Goal: Navigation & Orientation: Find specific page/section

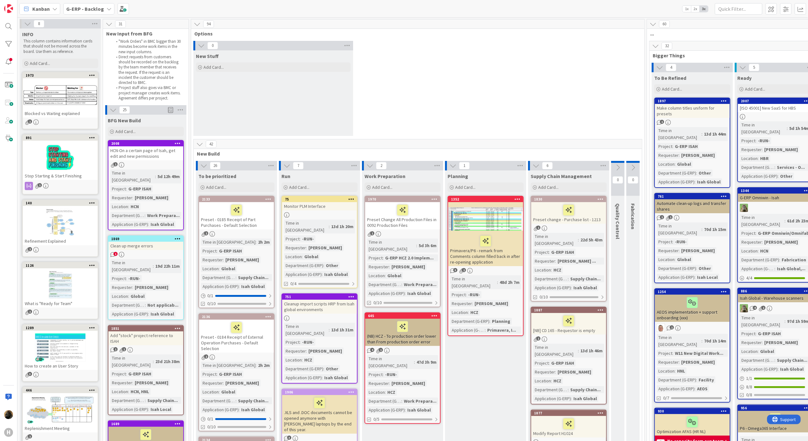
click at [95, 10] on b "G-ERP - Backlog" at bounding box center [85, 9] width 38 height 6
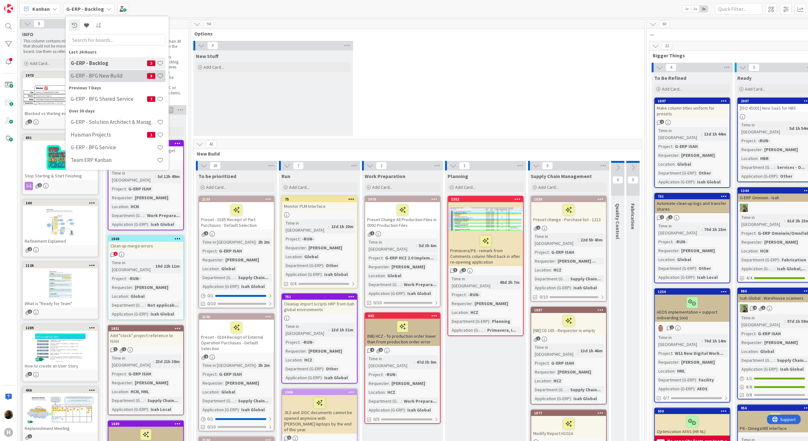
click at [99, 79] on h4 "G-ERP - BFG New Build" at bounding box center [109, 76] width 76 height 6
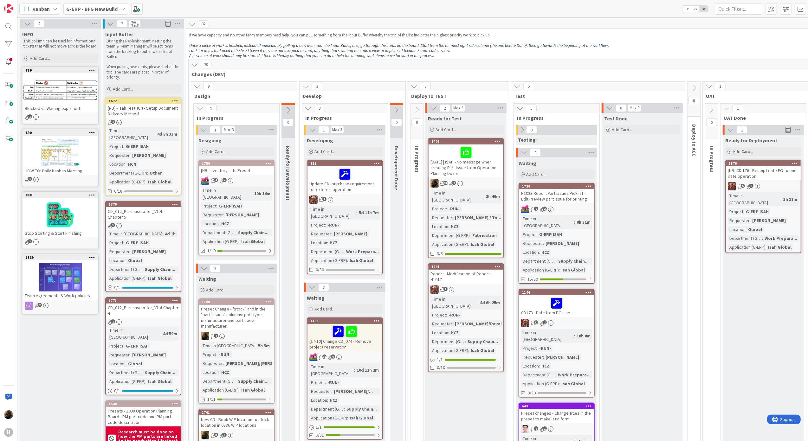
click at [104, 9] on b "G-ERP - BFG New Build" at bounding box center [91, 9] width 51 height 6
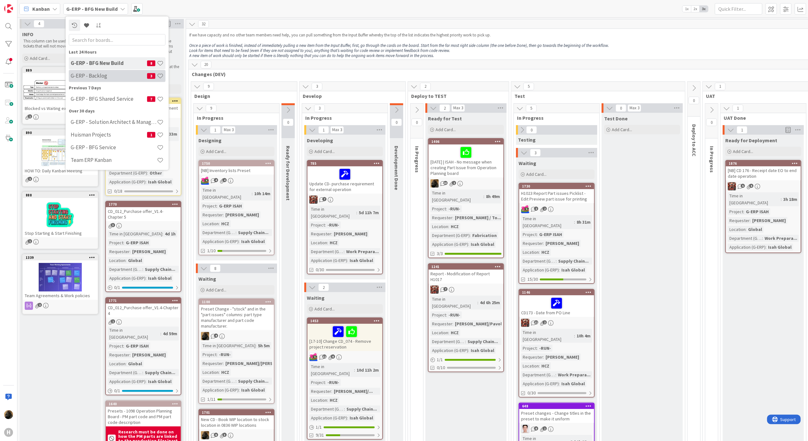
click at [103, 76] on h4 "G-ERP - Backlog" at bounding box center [109, 76] width 76 height 6
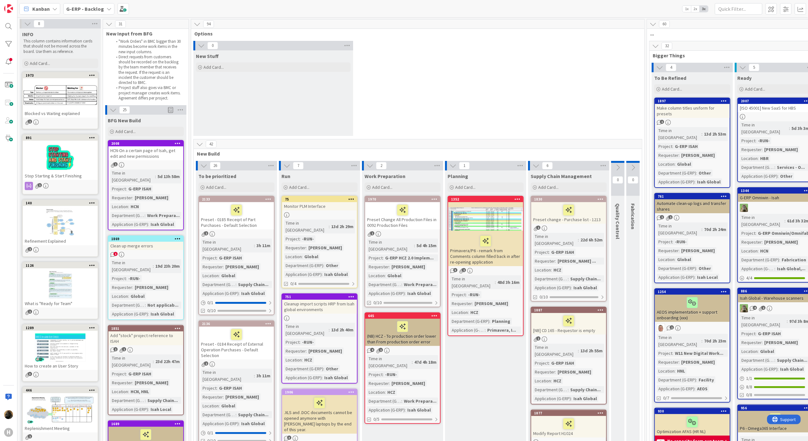
scroll to position [42, 0]
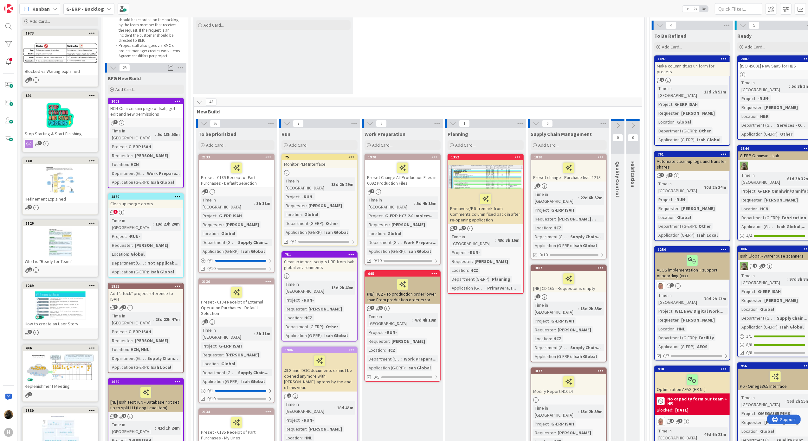
click at [85, 11] on b "G-ERP - Backlog" at bounding box center [85, 9] width 38 height 6
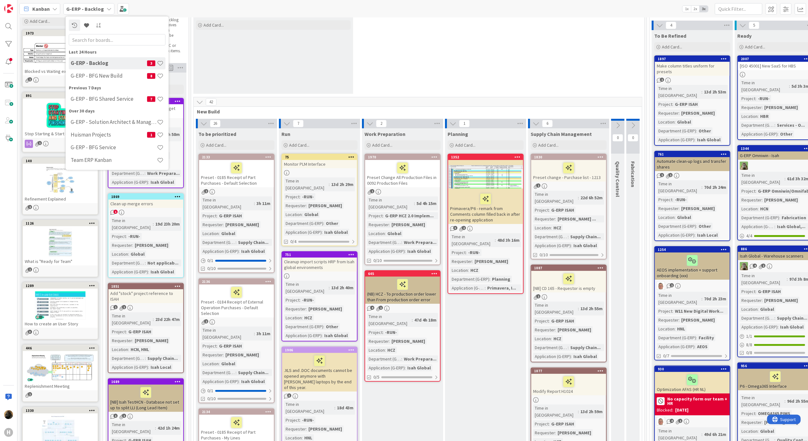
click at [468, 76] on div "0 New Stuff Add Card..." at bounding box center [417, 48] width 450 height 98
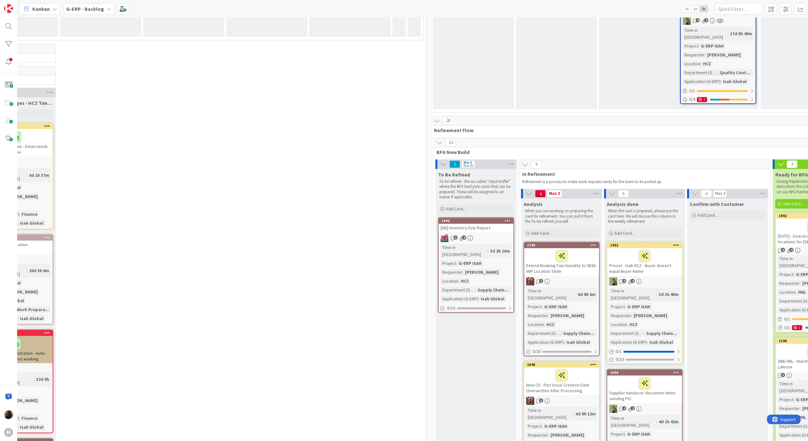
scroll to position [1394, 316]
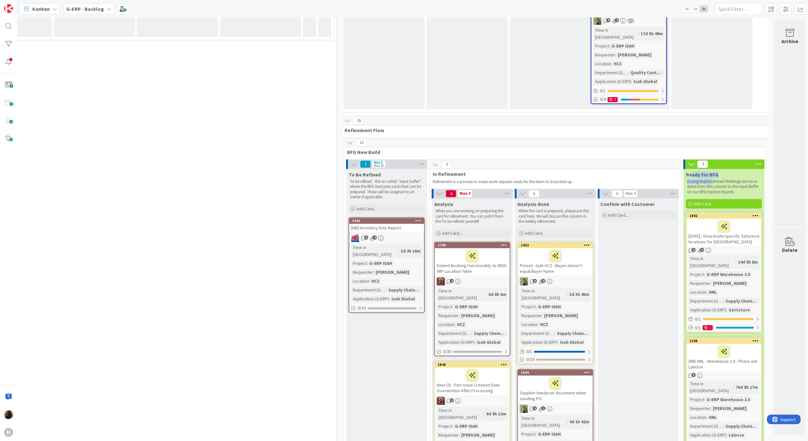
drag, startPoint x: 686, startPoint y: 89, endPoint x: 706, endPoint y: 93, distance: 20.8
click at [706, 169] on div "Ready for BFG During Replenishment Meetings we move items from this column to t…" at bounding box center [723, 182] width 81 height 27
click at [74, 10] on b "G-ERP - Backlog" at bounding box center [85, 9] width 38 height 6
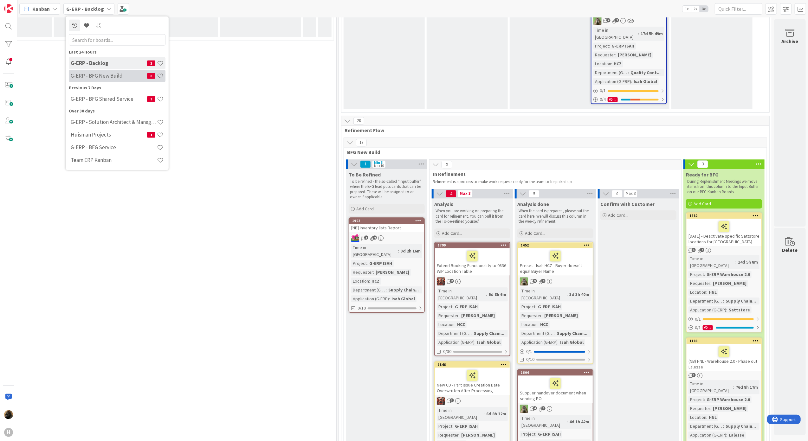
click at [84, 77] on h4 "G-ERP - BFG New Build" at bounding box center [109, 76] width 76 height 6
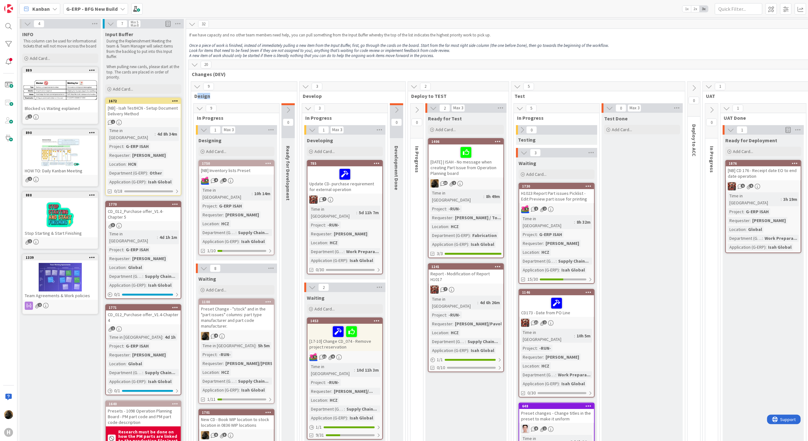
drag, startPoint x: 196, startPoint y: 98, endPoint x: 208, endPoint y: 99, distance: 11.8
click at [208, 99] on div "9 Design" at bounding box center [244, 91] width 106 height 18
drag, startPoint x: 208, startPoint y: 99, endPoint x: 243, endPoint y: 98, distance: 35.2
click at [243, 98] on span "Design" at bounding box center [241, 96] width 95 height 6
drag, startPoint x: 109, startPoint y: 42, endPoint x: 112, endPoint y: 59, distance: 17.3
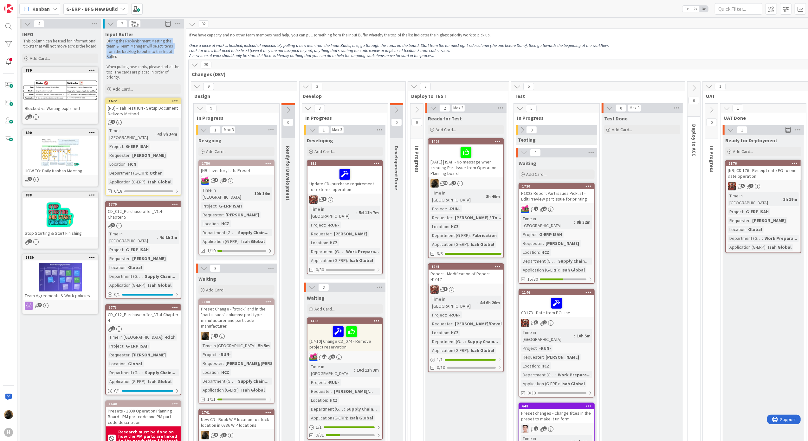
click at [112, 59] on p "During the Replenishment Meeting the team & Team Manager will select items from…" at bounding box center [142, 49] width 73 height 21
click at [170, 82] on div "Input Buffer During the Replenishment Meeting the team & Team Manager will sele…" at bounding box center [143, 62] width 81 height 67
click at [87, 6] on b "G-ERP - BFG New Build" at bounding box center [91, 9] width 51 height 6
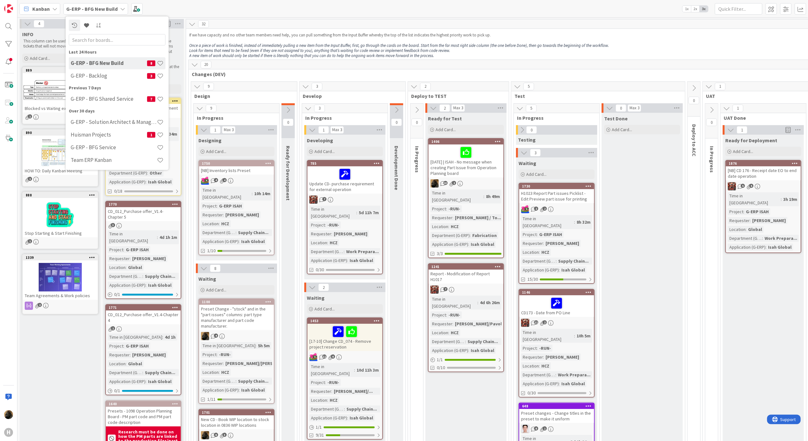
click at [327, 61] on div "20" at bounding box center [499, 65] width 622 height 10
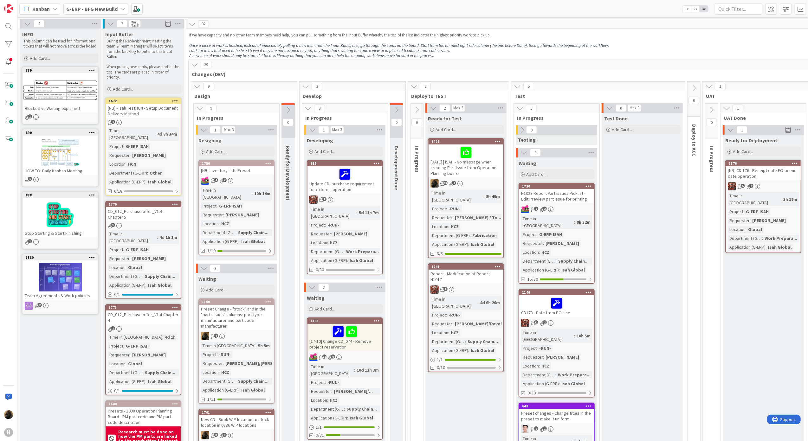
click at [457, 57] on p "A new item of work should only be started if there is literally nothing that yo…" at bounding box center [499, 55] width 621 height 5
click at [783, 7] on span at bounding box center [785, 8] width 11 height 11
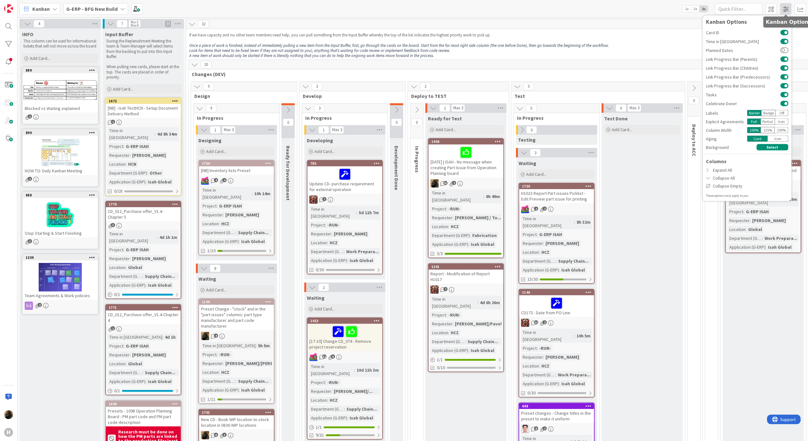
click at [783, 7] on span at bounding box center [785, 8] width 11 height 11
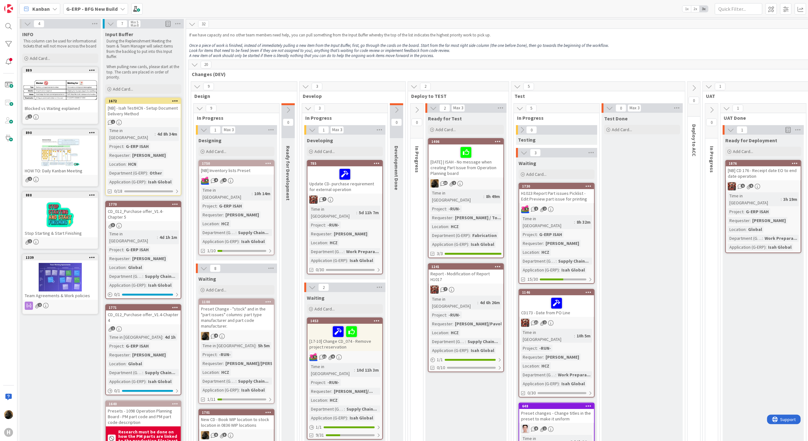
click at [276, 63] on div "20" at bounding box center [499, 65] width 622 height 10
click at [784, 8] on span at bounding box center [785, 8] width 11 height 11
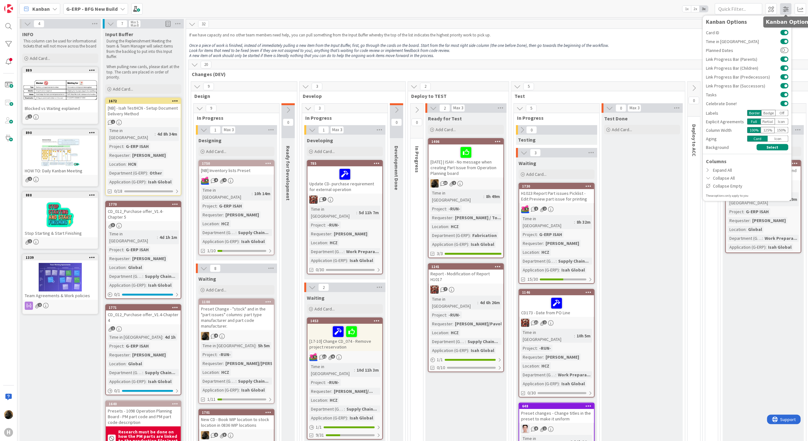
click at [784, 8] on span at bounding box center [785, 8] width 11 height 11
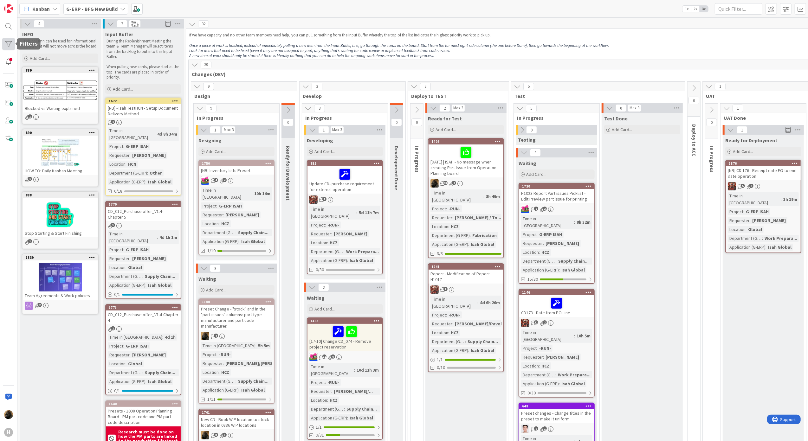
click at [8, 48] on div at bounding box center [8, 44] width 13 height 13
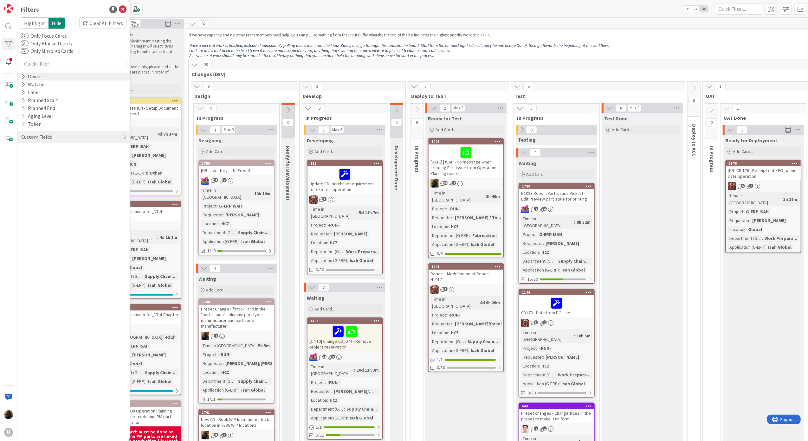
click at [37, 73] on div "Owner" at bounding box center [32, 77] width 22 height 8
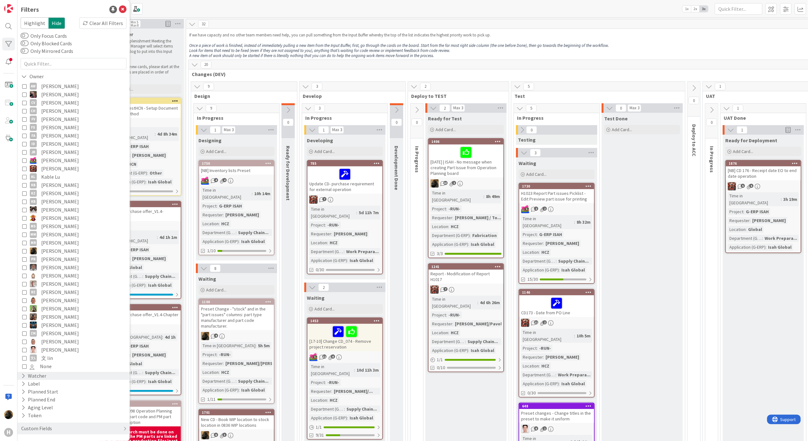
click at [41, 373] on div "Watcher" at bounding box center [34, 376] width 26 height 8
click at [119, 13] on icon at bounding box center [123, 10] width 8 height 8
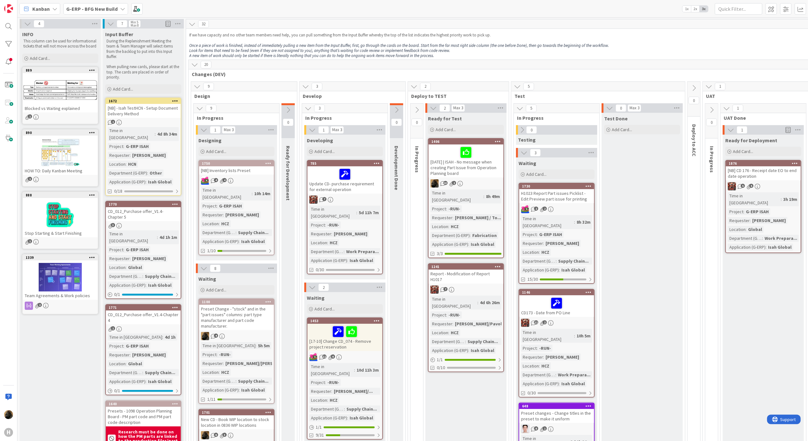
click at [472, 43] on em "Once a piece of work is finished, instead of immediately pulling a new item fro…" at bounding box center [398, 45] width 419 height 5
click at [89, 8] on b "G-ERP - BFG New Build" at bounding box center [91, 9] width 51 height 6
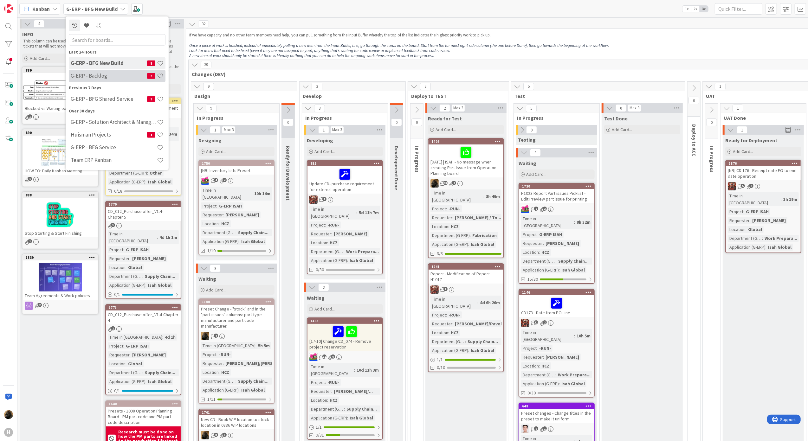
click at [118, 75] on h4 "G-ERP - Backlog" at bounding box center [109, 76] width 76 height 6
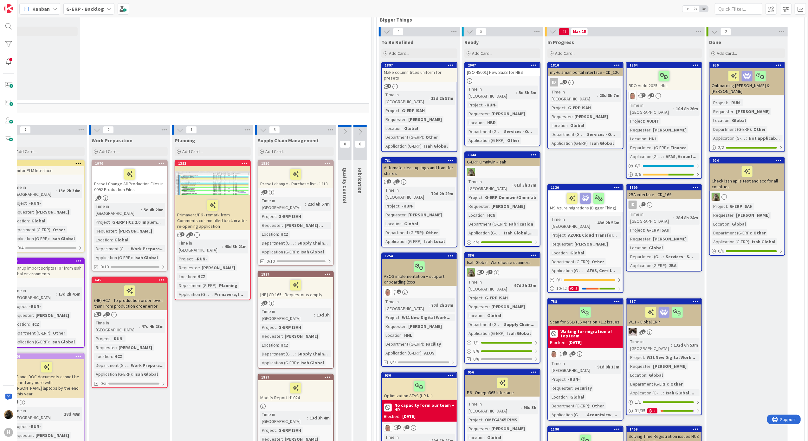
scroll to position [0, 273]
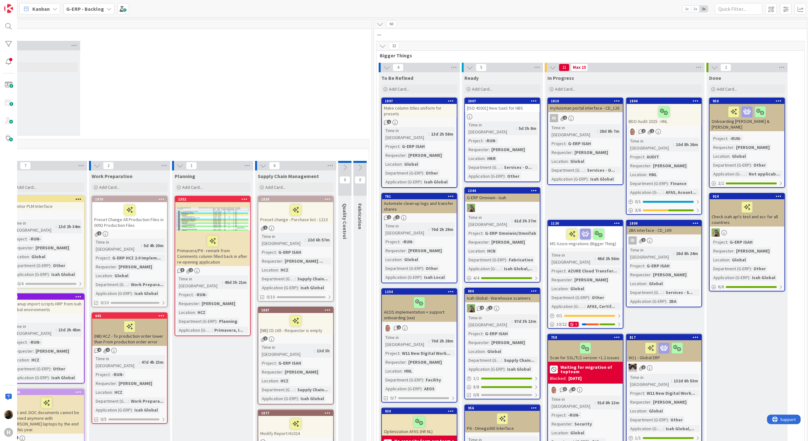
click at [73, 8] on b "G-ERP - Backlog" at bounding box center [85, 9] width 38 height 6
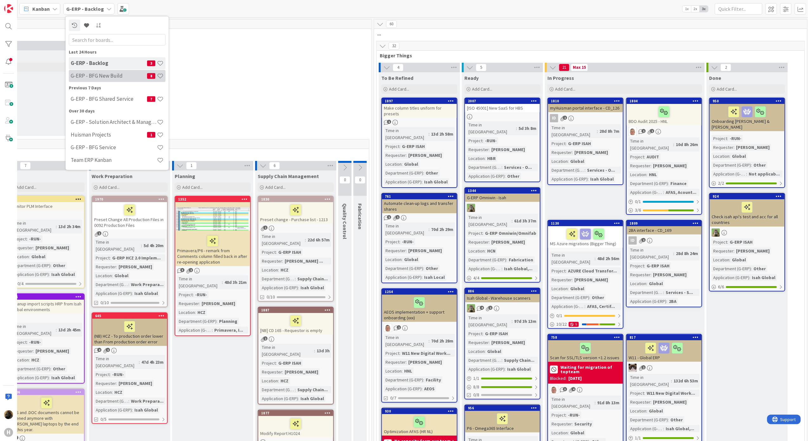
click at [92, 71] on div "G-ERP - BFG New Build 8" at bounding box center [117, 76] width 97 height 12
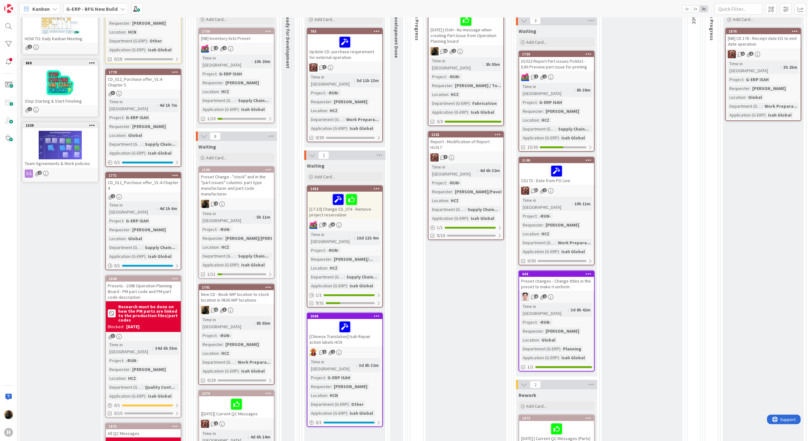
scroll to position [84, 0]
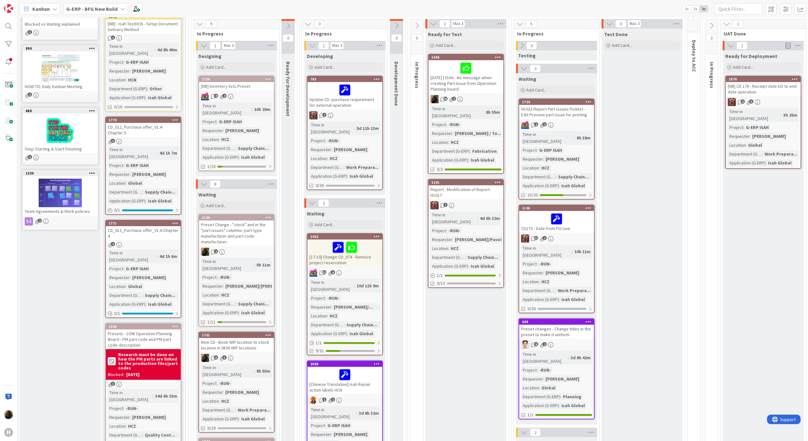
click at [88, 10] on b "G-ERP - BFG New Build" at bounding box center [91, 9] width 51 height 6
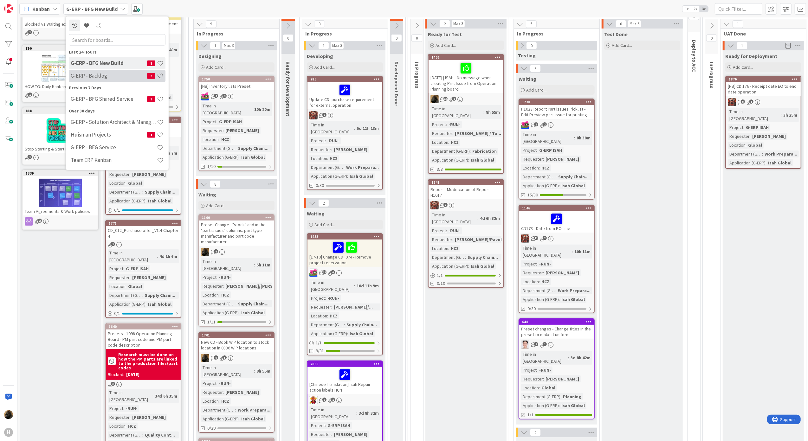
click at [101, 77] on h4 "G-ERP - Backlog" at bounding box center [109, 76] width 76 height 6
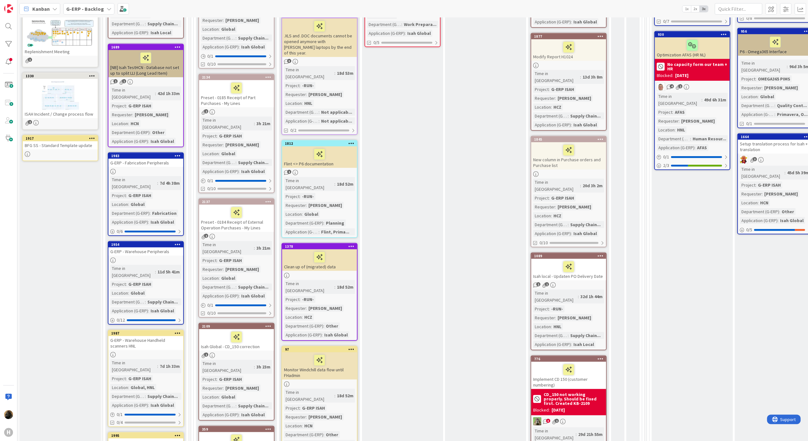
scroll to position [380, 0]
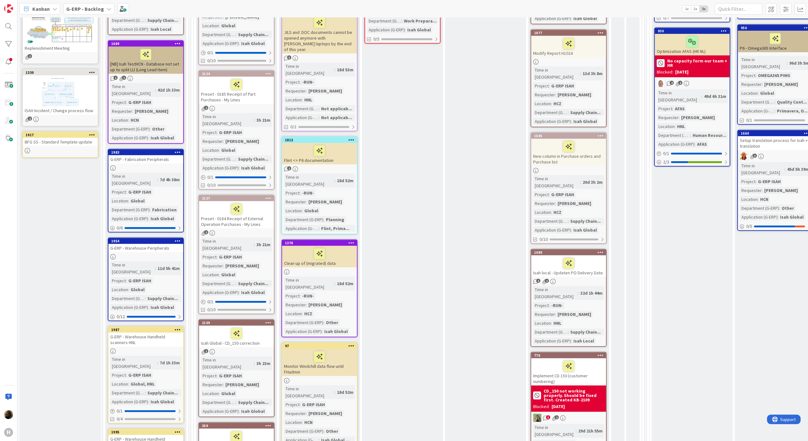
click at [411, 173] on div "Work Preparation Add Card... 1970 Preset Change All Production Files in 0092 Pr…" at bounding box center [402, 420] width 81 height 1260
click at [412, 233] on div "Work Preparation Add Card... 1970 Preset Change All Production Files in 0092 Pr…" at bounding box center [402, 420] width 81 height 1260
